Goal: Task Accomplishment & Management: Manage account settings

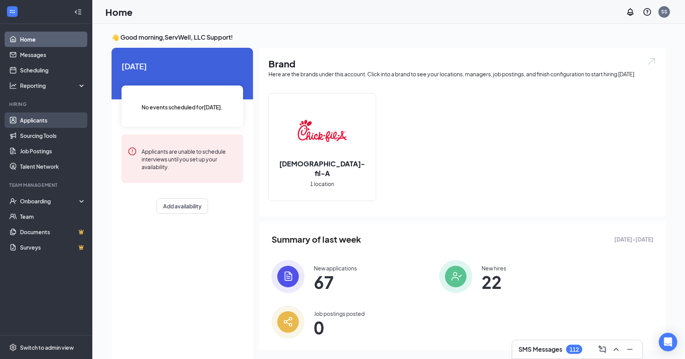
click at [48, 121] on link "Applicants" at bounding box center [53, 119] width 66 height 15
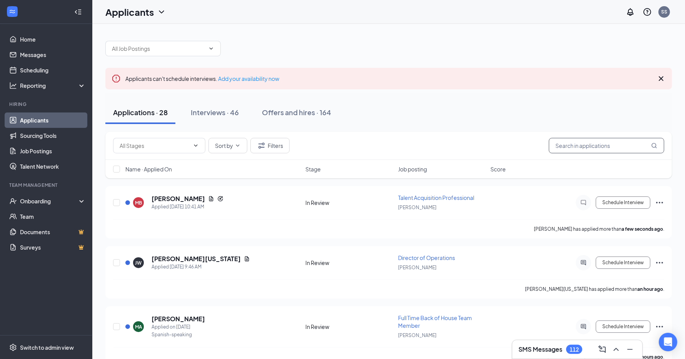
click at [567, 147] on input "text" at bounding box center [606, 145] width 115 height 15
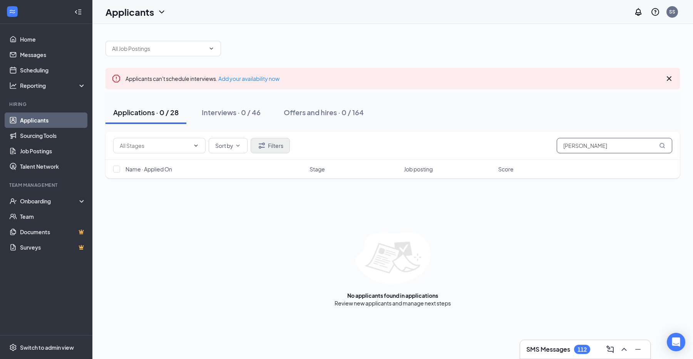
type input "[PERSON_NAME]"
click at [266, 145] on button "Filters" at bounding box center [270, 145] width 39 height 15
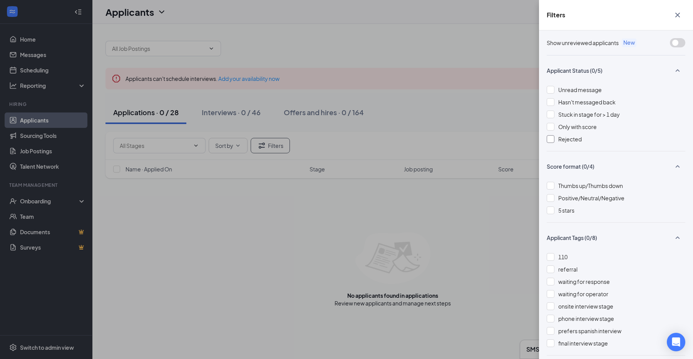
click at [548, 137] on div at bounding box center [551, 139] width 8 height 8
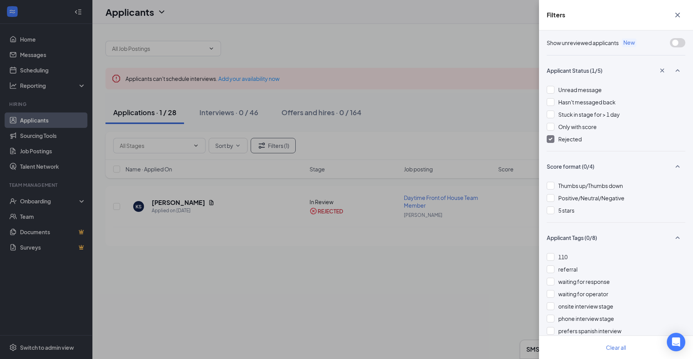
click at [405, 154] on div "Filters Show unreviewed applicants New Applicant Status (1/5) Unread message Ha…" at bounding box center [346, 179] width 693 height 359
click at [679, 12] on icon "Cross" at bounding box center [677, 14] width 9 height 9
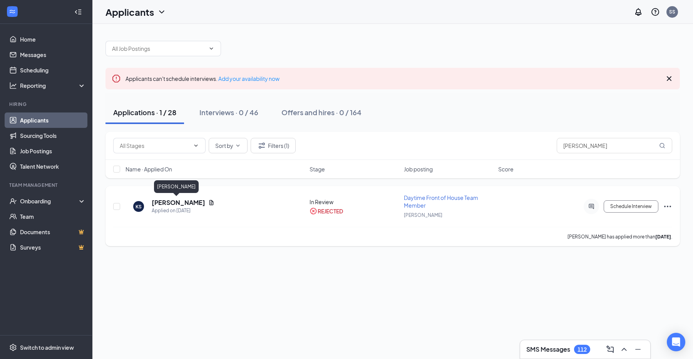
click at [182, 205] on h5 "[PERSON_NAME]" at bounding box center [178, 202] width 53 height 8
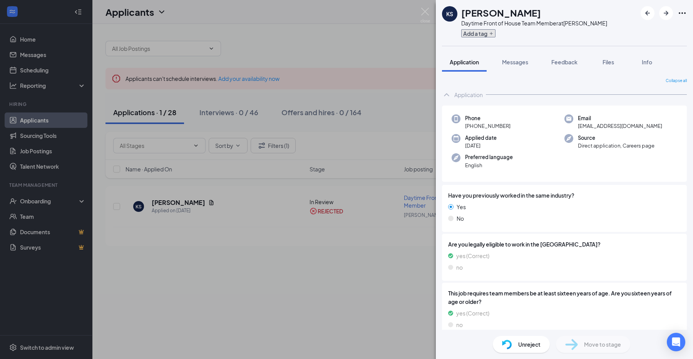
click at [488, 34] on button "Add a tag" at bounding box center [478, 33] width 34 height 8
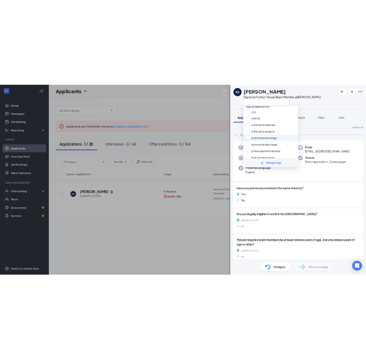
scroll to position [4, 0]
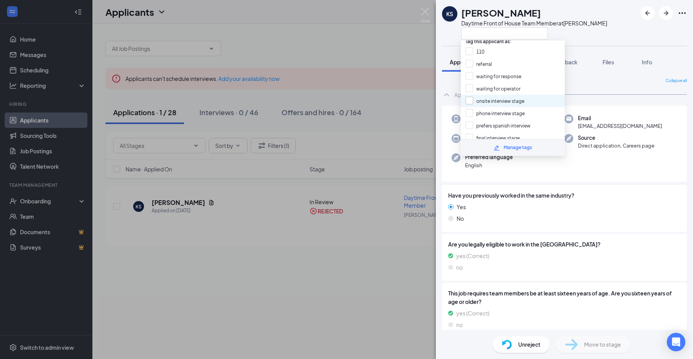
click at [468, 99] on input "onsite interview stage" at bounding box center [494, 101] width 59 height 8
checkbox input "true"
click at [606, 33] on div "KS [PERSON_NAME] Daytime Front of House Team Member at [PERSON_NAME]" at bounding box center [564, 23] width 257 height 46
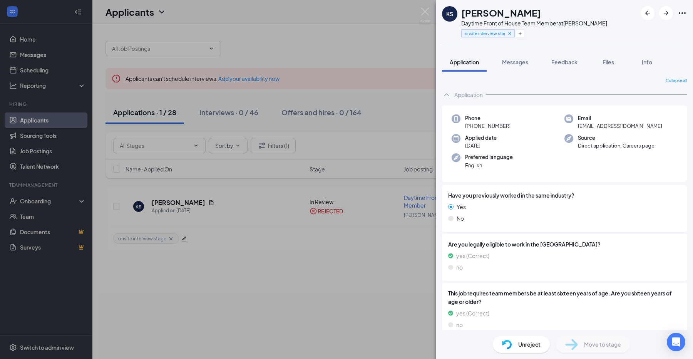
click at [237, 217] on div "KS [PERSON_NAME] Daytime Front of House Team Member at [PERSON_NAME] onsite int…" at bounding box center [346, 179] width 693 height 359
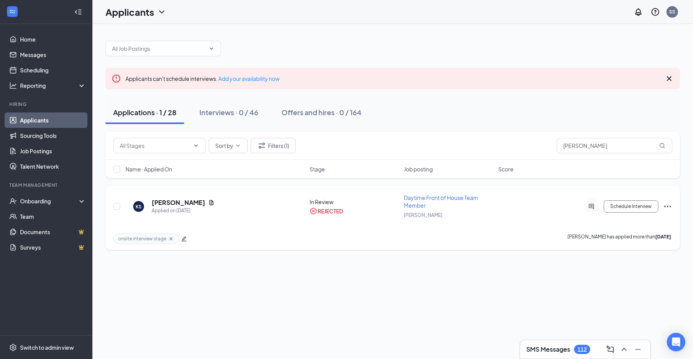
click at [169, 237] on icon "Cross" at bounding box center [170, 238] width 3 height 3
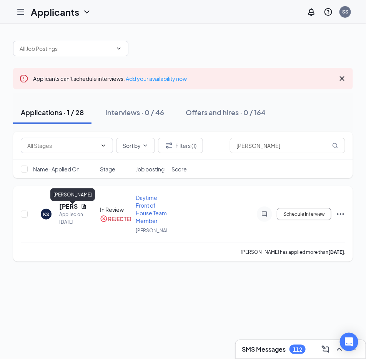
click at [65, 210] on h5 "[PERSON_NAME]" at bounding box center [68, 206] width 18 height 8
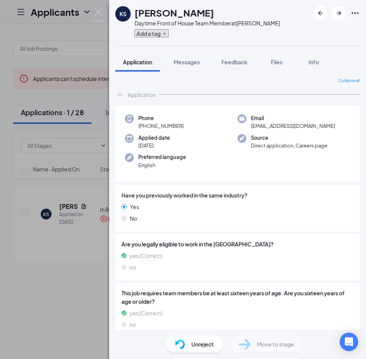
click at [158, 36] on button "Add a tag" at bounding box center [152, 33] width 34 height 8
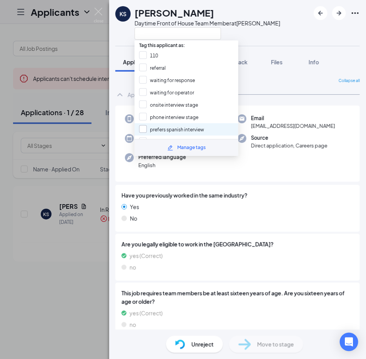
click at [146, 125] on input "prefers spanish interview" at bounding box center [171, 129] width 65 height 8
checkbox input "false"
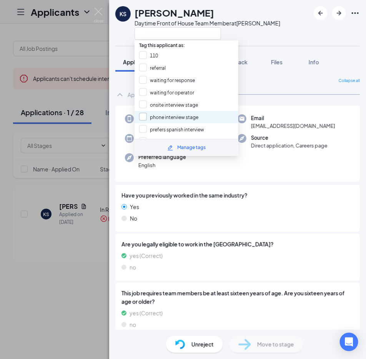
click at [144, 114] on input "phone interview stage" at bounding box center [168, 117] width 59 height 8
click at [207, 118] on div "phone interview stage" at bounding box center [187, 117] width 104 height 12
click at [187, 117] on input "phone interview stage" at bounding box center [168, 117] width 59 height 8
checkbox input "true"
click at [243, 150] on div "Phone [PHONE_NUMBER] Email [EMAIL_ADDRESS][DOMAIN_NAME] Applied date [DATE] Sou…" at bounding box center [237, 143] width 245 height 77
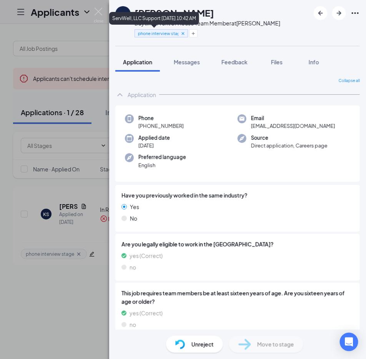
click at [182, 35] on icon "Cross" at bounding box center [183, 33] width 5 height 5
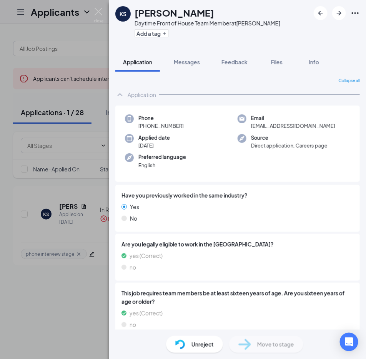
drag, startPoint x: 55, startPoint y: 284, endPoint x: 67, endPoint y: 259, distance: 28.1
click at [53, 287] on div "KS [PERSON_NAME] Daytime Front of House Team Member at [PERSON_NAME] Add a tag …" at bounding box center [183, 179] width 366 height 359
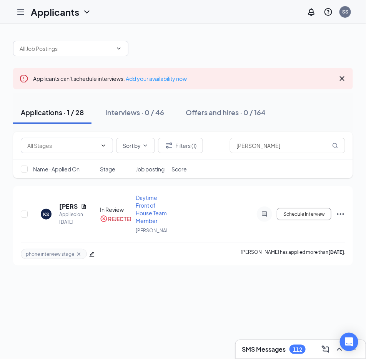
drag, startPoint x: 67, startPoint y: 259, endPoint x: 67, endPoint y: 255, distance: 4.3
click at [67, 257] on span "phone interview stage" at bounding box center [50, 254] width 48 height 7
click at [77, 257] on icon "Cross" at bounding box center [79, 254] width 6 height 6
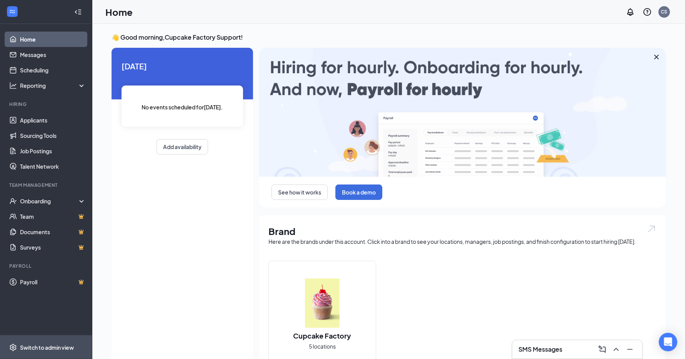
click at [47, 345] on div "Switch to admin view" at bounding box center [47, 347] width 54 height 8
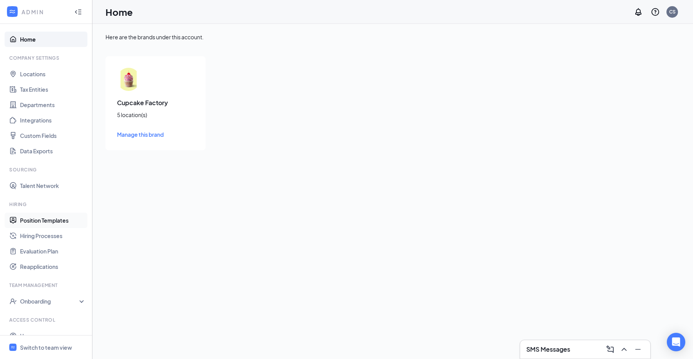
click at [70, 218] on link "Position Templates" at bounding box center [53, 219] width 66 height 15
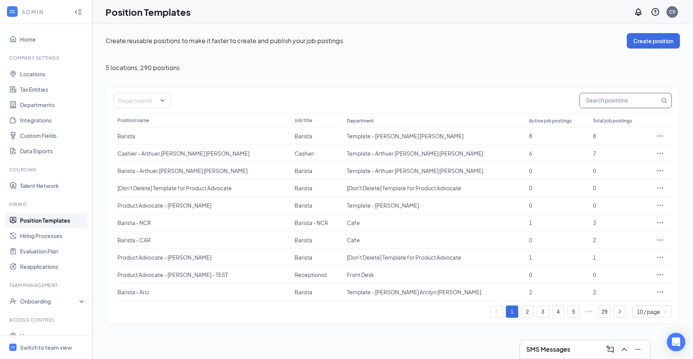
click at [608, 105] on input "text" at bounding box center [620, 100] width 80 height 15
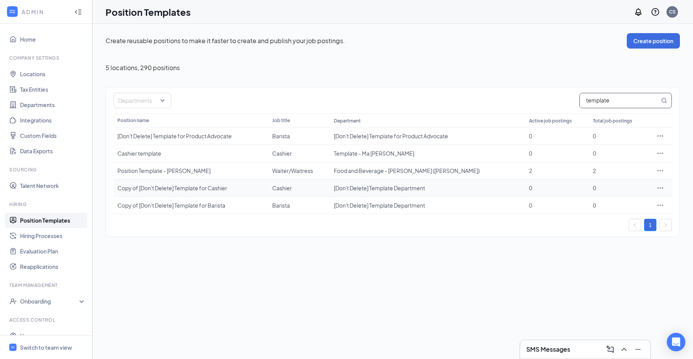
type input "template"
click at [663, 188] on icon "Ellipses" at bounding box center [660, 188] width 8 height 8
click at [628, 219] on span "Duplicate" at bounding box center [625, 220] width 66 height 8
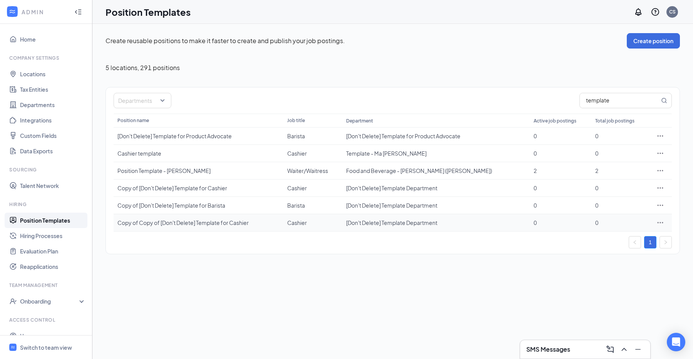
click at [661, 219] on icon "Ellipses" at bounding box center [660, 223] width 8 height 8
click at [618, 199] on td "0" at bounding box center [619, 205] width 57 height 17
click at [660, 202] on icon "Ellipses" at bounding box center [660, 205] width 8 height 8
click at [624, 238] on span "Duplicate" at bounding box center [625, 237] width 66 height 8
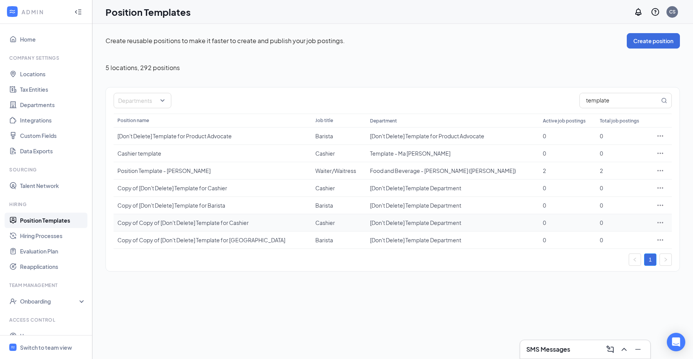
click at [660, 222] on icon "Ellipses" at bounding box center [660, 223] width 8 height 8
click at [610, 238] on span "Edit" at bounding box center [625, 236] width 66 height 8
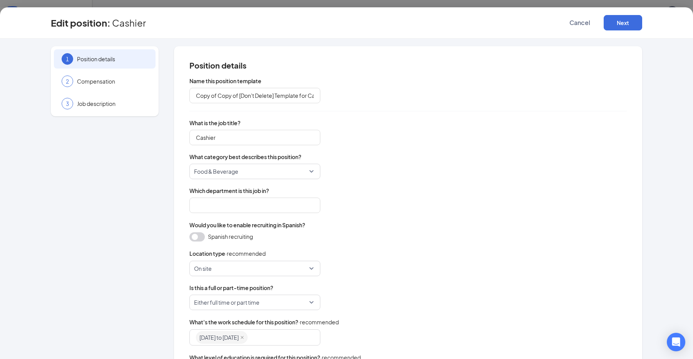
type input "Copy of Copy of [Don't Delete] Template for Cashier"
type input "Cashier"
type input "[Don't Delete] Template Department"
drag, startPoint x: 305, startPoint y: 94, endPoint x: 149, endPoint y: 93, distance: 156.3
click at [150, 93] on div "1 Position details 2 Compensation 3 Job description Position details Name this …" at bounding box center [346, 243] width 591 height 394
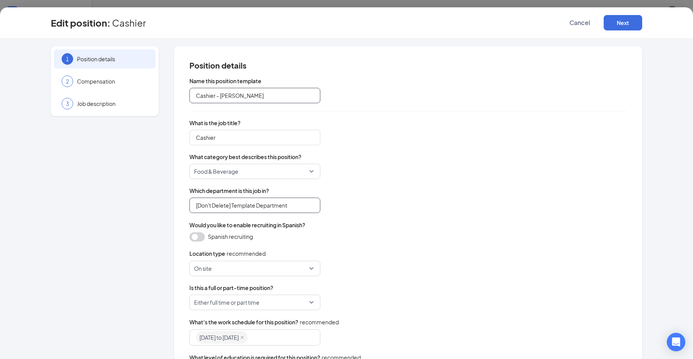
type input "Cashier - Jerome Miguel"
click at [305, 207] on input "[Don't Delete] Template Department" at bounding box center [254, 204] width 131 height 15
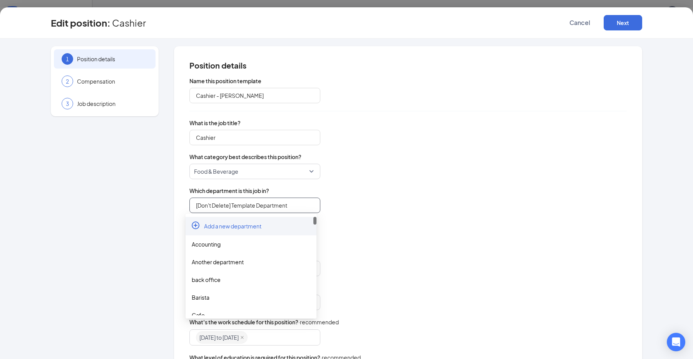
drag, startPoint x: 297, startPoint y: 206, endPoint x: 156, endPoint y: 186, distance: 142.7
click at [156, 186] on div "1 Position details 2 Compensation 3 Job description Position details Name this …" at bounding box center [346, 243] width 591 height 394
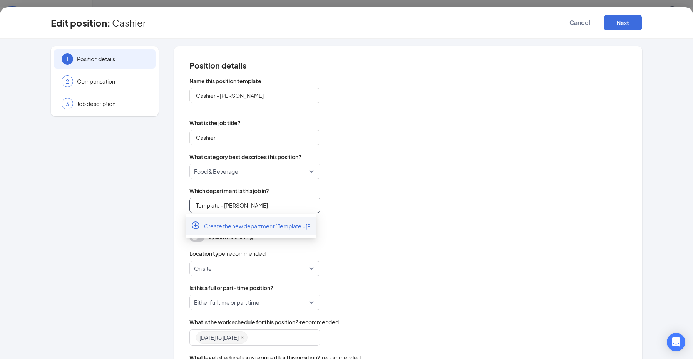
click at [254, 234] on div "Create the new department "Template - Jerome Miguel"" at bounding box center [251, 226] width 131 height 18
click at [257, 205] on input "Template - Jerome Miguel" at bounding box center [254, 204] width 131 height 15
click at [250, 227] on span "Create the new department "Template - Jerome Miguel"" at bounding box center [278, 226] width 148 height 8
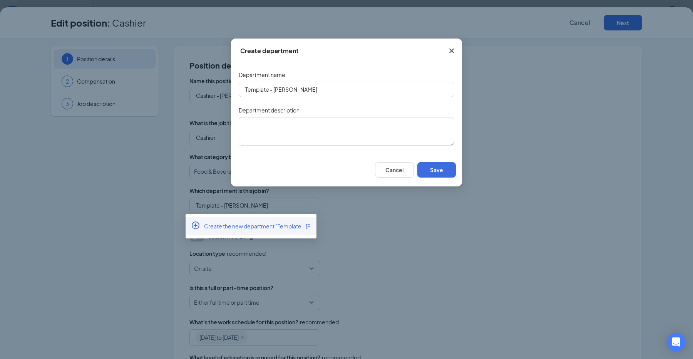
type input "[Don't Delete] Template Department"
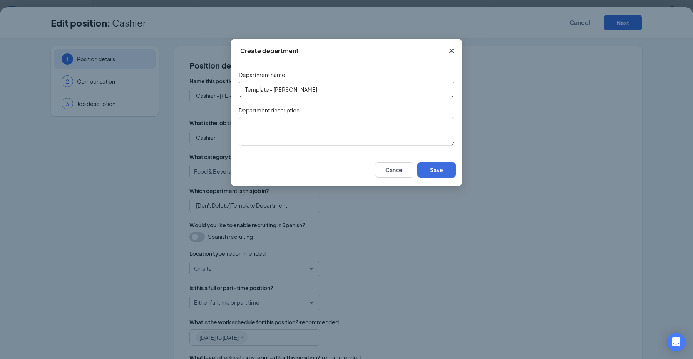
drag, startPoint x: 347, startPoint y: 92, endPoint x: 223, endPoint y: 91, distance: 123.9
click at [223, 91] on div "Create department Department name Template - Jerome Miguel Department descripti…" at bounding box center [346, 179] width 693 height 359
click at [448, 171] on button "Save" at bounding box center [436, 169] width 38 height 15
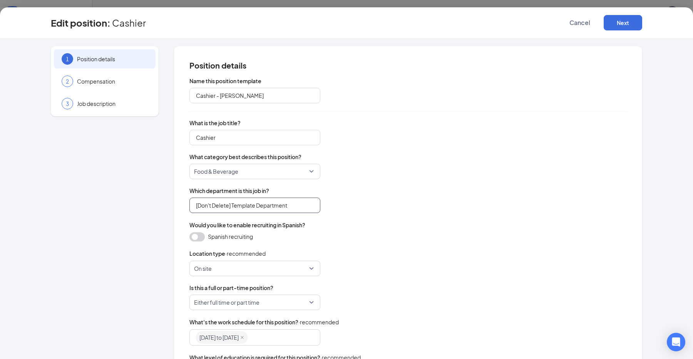
type input "Template - Jerome Miguel"
click at [620, 27] on button "Next" at bounding box center [623, 22] width 38 height 15
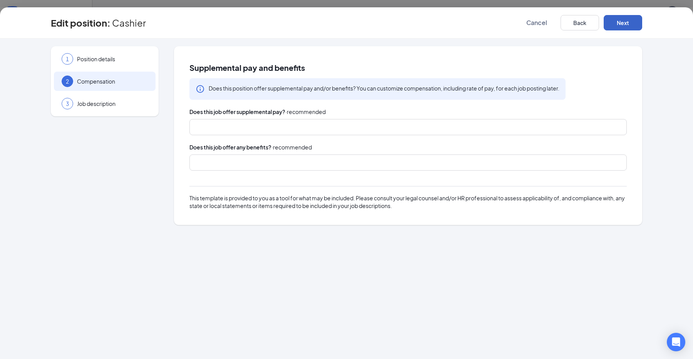
click at [634, 23] on button "Next" at bounding box center [623, 22] width 38 height 15
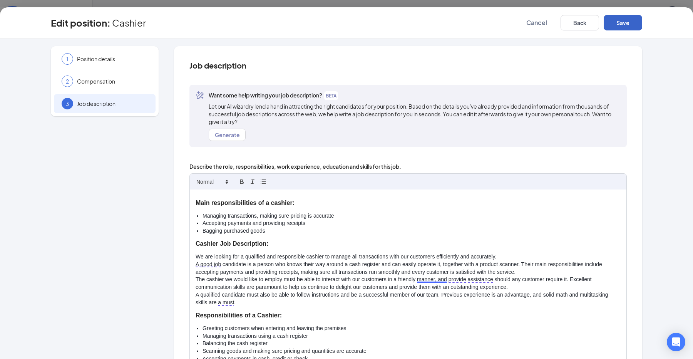
click at [634, 23] on button "Save" at bounding box center [623, 22] width 38 height 15
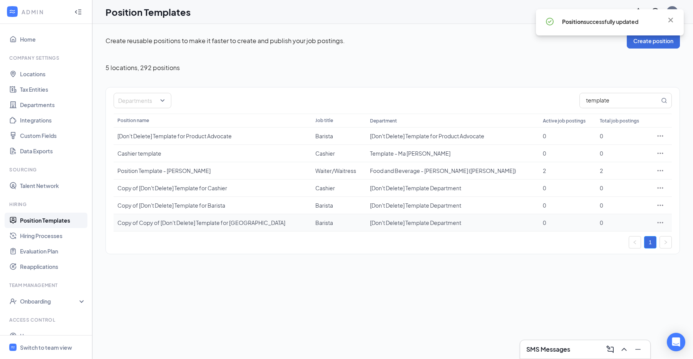
click at [662, 222] on icon "Ellipses" at bounding box center [660, 222] width 6 height 1
click at [608, 233] on span "Edit" at bounding box center [625, 236] width 66 height 8
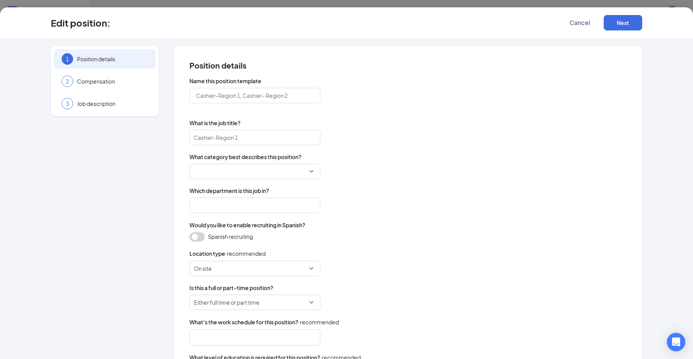
type input "Copy of Copy of [Don't Delete] Template for Barista"
type input "Barista"
type input "[Don't Delete] Template Department"
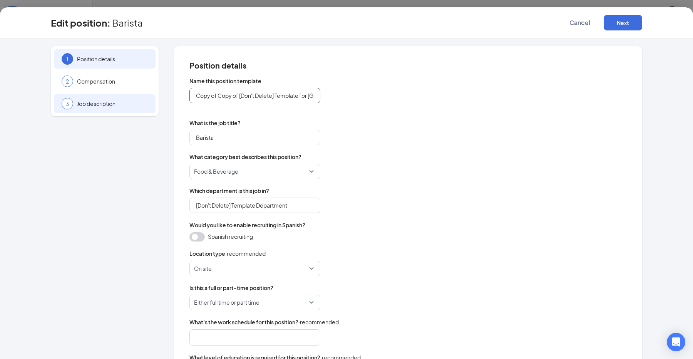
drag, startPoint x: 305, startPoint y: 96, endPoint x: 150, endPoint y: 94, distance: 155.1
click at [150, 94] on div "1 Position details 2 Compensation 3 Job description Position details Name this …" at bounding box center [346, 243] width 591 height 394
click at [245, 95] on input "Barista" at bounding box center [254, 95] width 131 height 15
type input "Barista - Jerome Miguel"
click at [289, 206] on input "[Don't Delete] Template Department" at bounding box center [254, 204] width 131 height 15
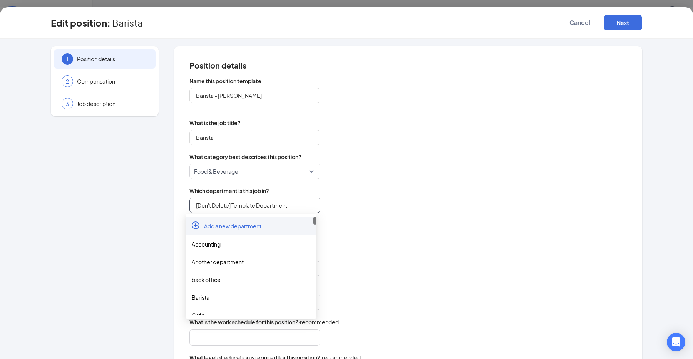
drag, startPoint x: 295, startPoint y: 206, endPoint x: 180, endPoint y: 201, distance: 114.8
click at [180, 201] on div "Position details Name this position template Barista - Jerome Miguel What is th…" at bounding box center [408, 243] width 468 height 394
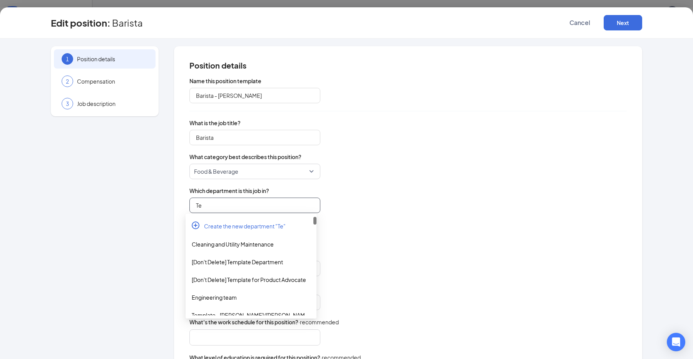
type input "T"
paste input "Template - Jerome Miguel"
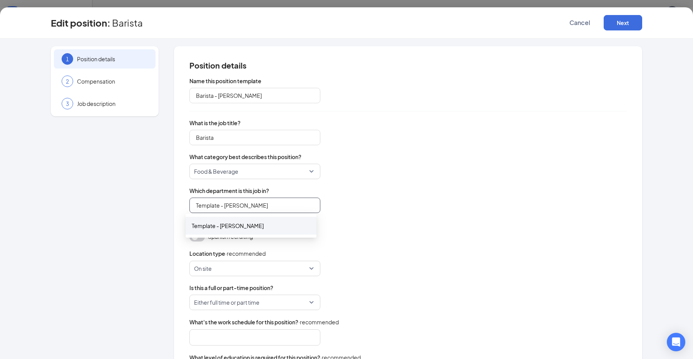
click at [244, 233] on div "Template - Jerome Miguel" at bounding box center [251, 226] width 131 height 18
type input "Template - Jerome Miguel"
click at [622, 23] on button "Next" at bounding box center [623, 22] width 38 height 15
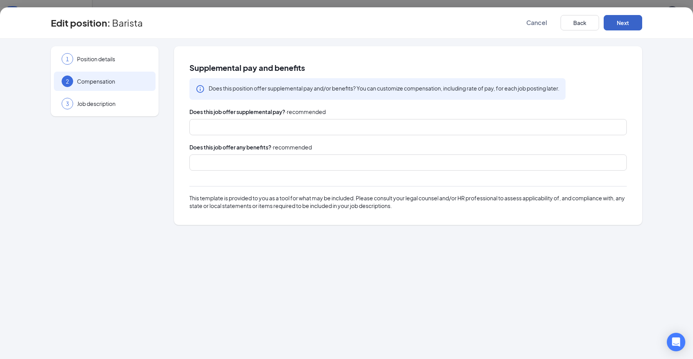
click at [620, 26] on button "Next" at bounding box center [623, 22] width 38 height 15
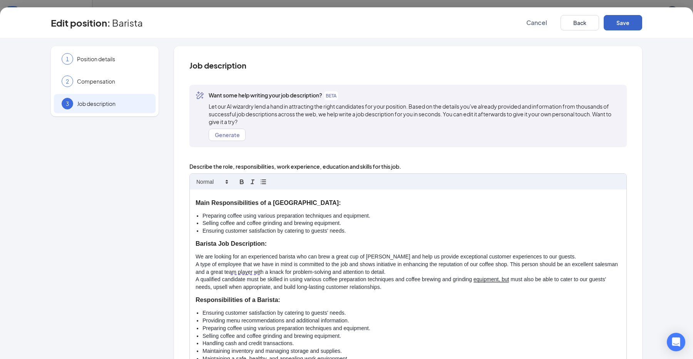
click at [615, 24] on button "Save" at bounding box center [623, 22] width 38 height 15
